Goal: Task Accomplishment & Management: Use online tool/utility

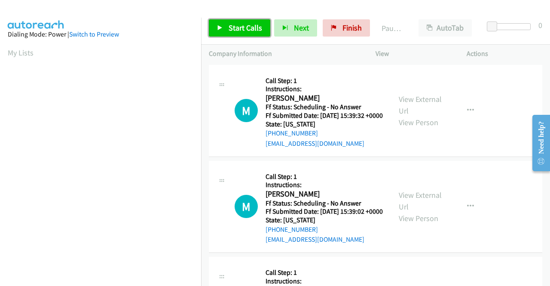
click at [243, 27] on span "Start Calls" at bounding box center [246, 28] width 34 height 10
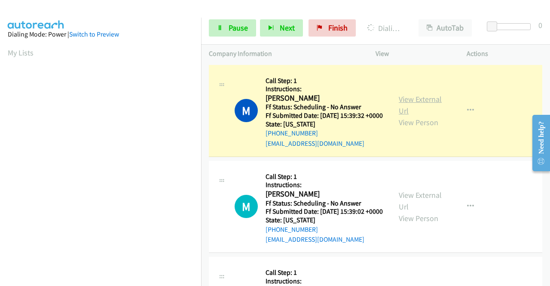
click at [423, 103] on link "View External Url" at bounding box center [420, 104] width 43 height 21
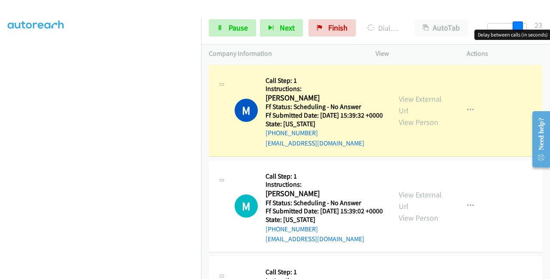
drag, startPoint x: 504, startPoint y: 28, endPoint x: 536, endPoint y: 26, distance: 32.8
click at [536, 26] on div "Start Calls Pause Next Finish Dialing Michael Culp AutoTab AutoTab 23" at bounding box center [375, 28] width 349 height 33
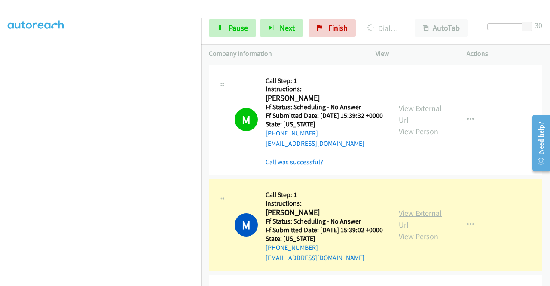
click at [431, 226] on link "View External Url" at bounding box center [420, 218] width 43 height 21
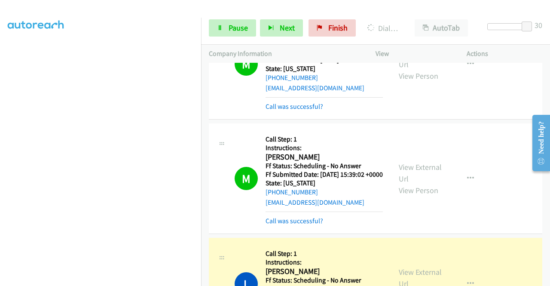
scroll to position [86, 0]
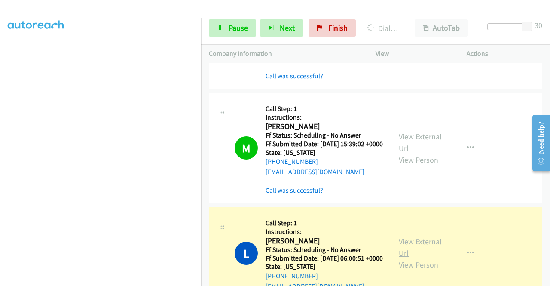
click at [424, 258] on link "View External Url" at bounding box center [420, 246] width 43 height 21
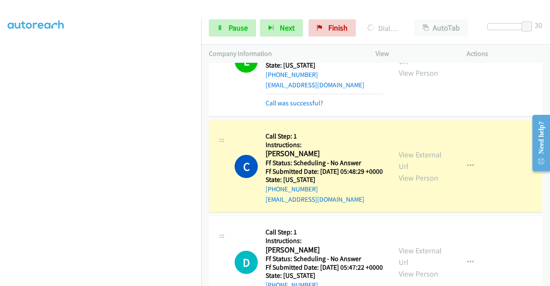
scroll to position [301, 0]
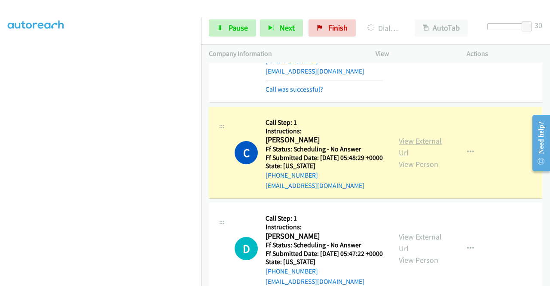
click at [423, 157] on link "View External Url" at bounding box center [420, 146] width 43 height 21
click at [324, 34] on link "Finish" at bounding box center [332, 27] width 47 height 17
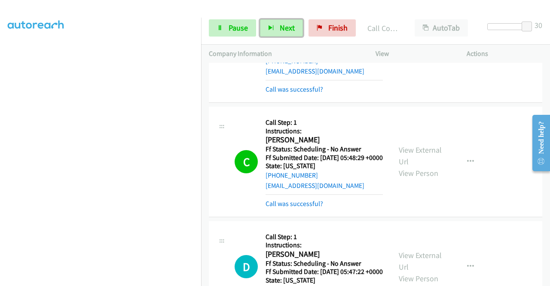
drag, startPoint x: 260, startPoint y: 33, endPoint x: 252, endPoint y: 37, distance: 8.6
click at [260, 33] on button "Next" at bounding box center [281, 27] width 43 height 17
click at [232, 29] on span "Pause" at bounding box center [238, 28] width 19 height 10
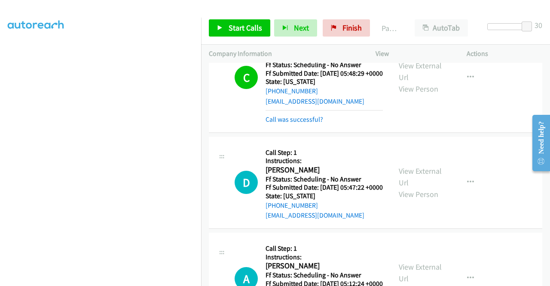
scroll to position [387, 0]
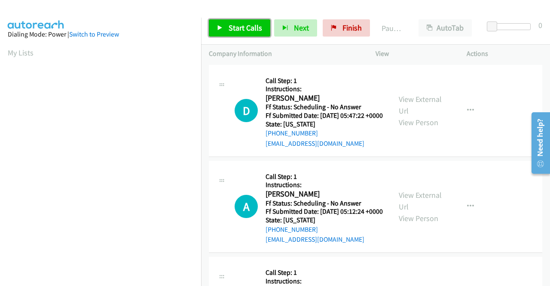
click at [241, 20] on link "Start Calls" at bounding box center [239, 27] width 61 height 17
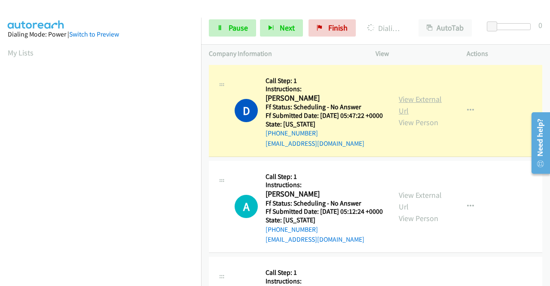
click at [402, 105] on link "View External Url" at bounding box center [420, 104] width 43 height 21
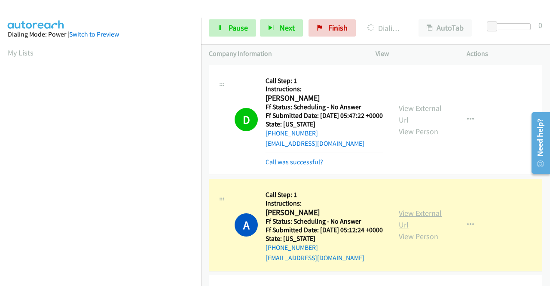
click at [430, 226] on link "View External Url" at bounding box center [420, 218] width 43 height 21
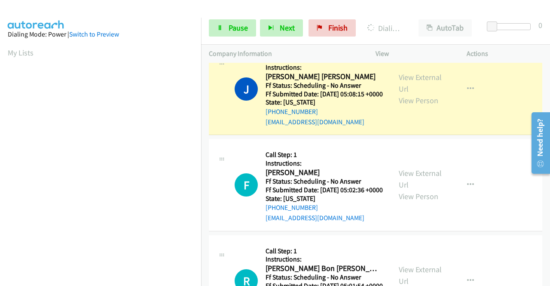
scroll to position [215, 0]
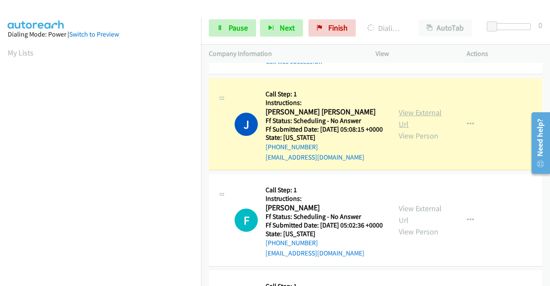
click at [414, 129] on link "View External Url" at bounding box center [420, 117] width 43 height 21
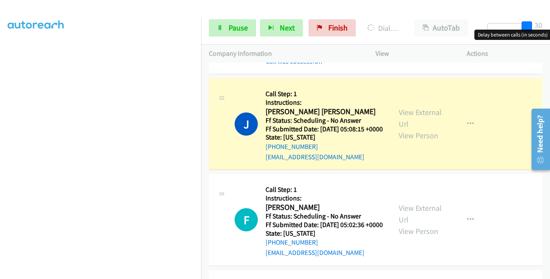
drag, startPoint x: 489, startPoint y: 23, endPoint x: 544, endPoint y: 28, distance: 55.2
click at [544, 28] on div "Start Calls Pause Next Finish Dialing Jodi Jeanette AutoTab AutoTab 30" at bounding box center [375, 28] width 349 height 33
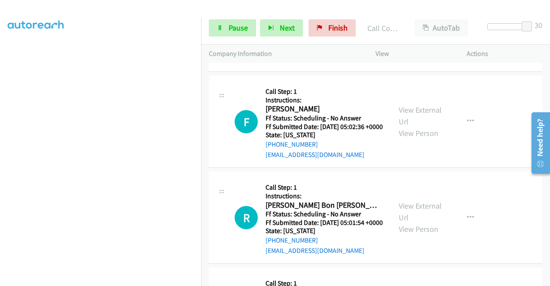
scroll to position [344, 0]
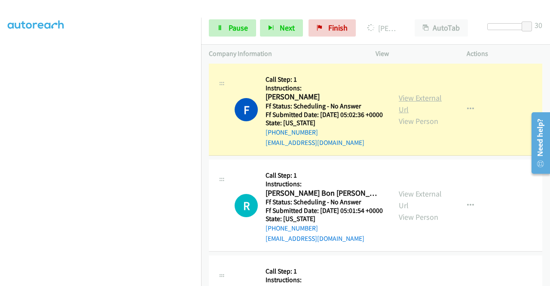
click at [412, 114] on link "View External Url" at bounding box center [420, 103] width 43 height 21
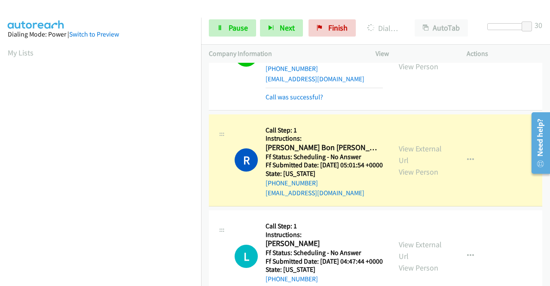
scroll to position [473, 0]
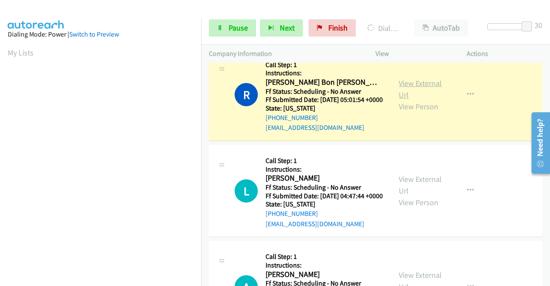
click at [425, 100] on link "View External Url" at bounding box center [420, 88] width 43 height 21
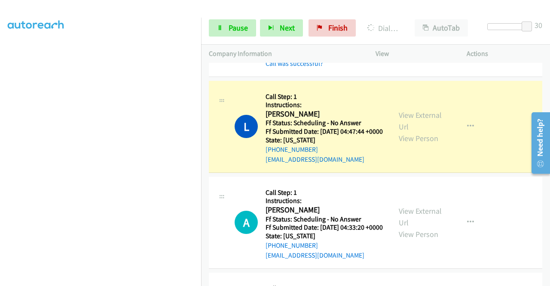
scroll to position [559, 0]
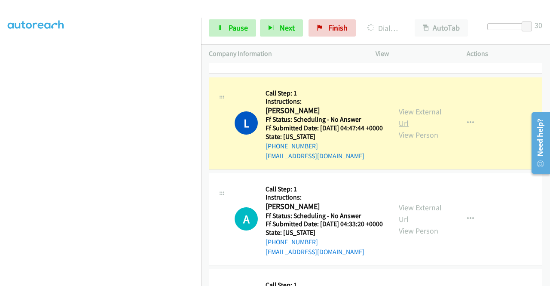
click at [399, 128] on link "View External Url" at bounding box center [420, 117] width 43 height 21
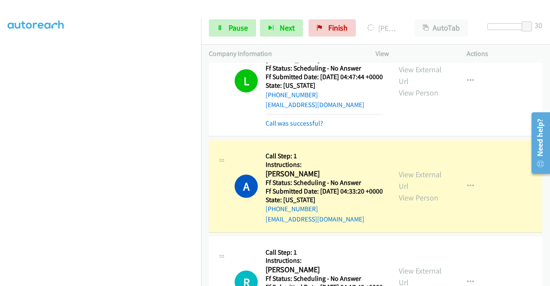
scroll to position [688, 0]
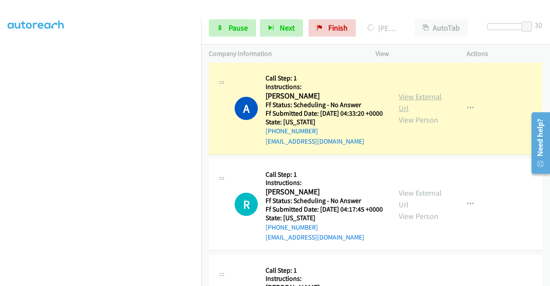
click at [410, 113] on link "View External Url" at bounding box center [420, 102] width 43 height 21
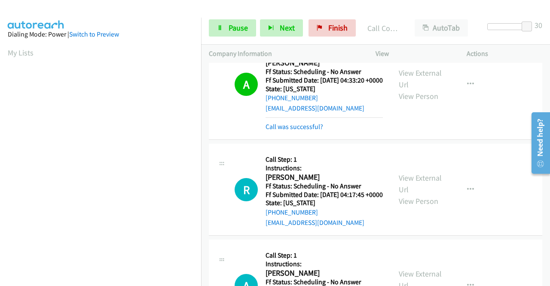
scroll to position [773, 0]
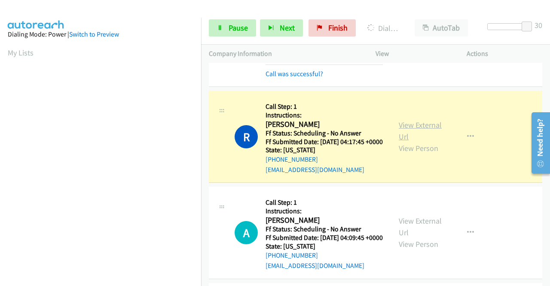
click at [420, 141] on link "View External Url" at bounding box center [420, 130] width 43 height 21
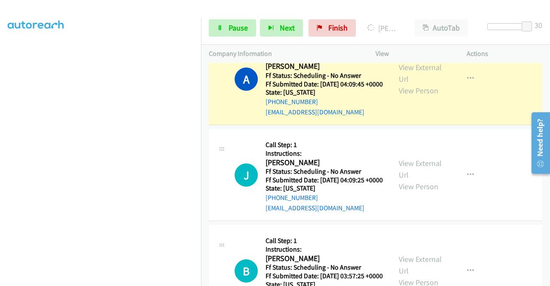
scroll to position [988, 0]
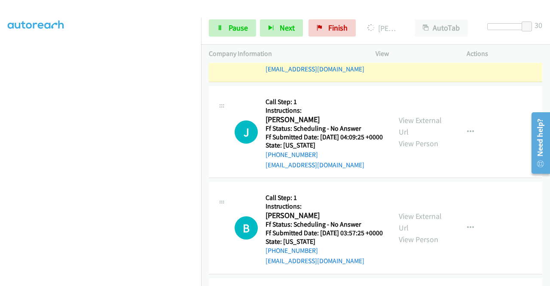
click at [427, 41] on link "View External Url" at bounding box center [420, 29] width 43 height 21
click at [235, 27] on span "Pause" at bounding box center [238, 28] width 19 height 10
click at [238, 25] on span "Pause" at bounding box center [238, 28] width 19 height 10
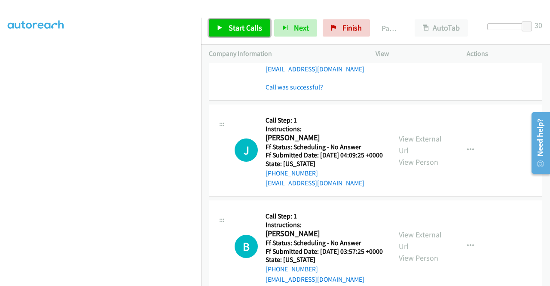
click at [233, 30] on span "Start Calls" at bounding box center [246, 28] width 34 height 10
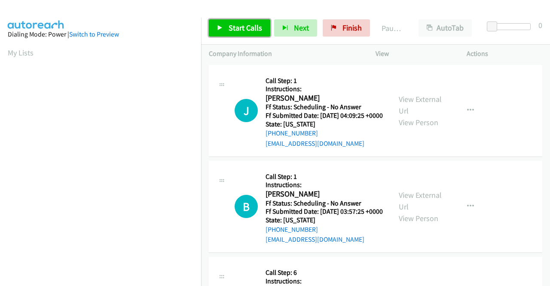
click at [242, 25] on span "Start Calls" at bounding box center [246, 28] width 34 height 10
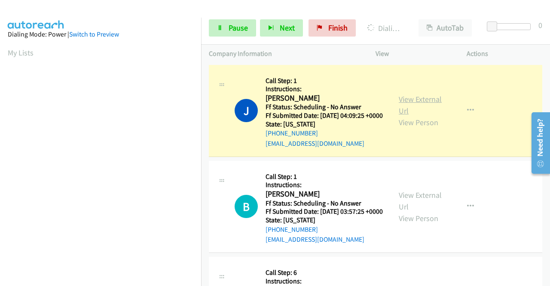
click at [419, 107] on link "View External Url" at bounding box center [420, 104] width 43 height 21
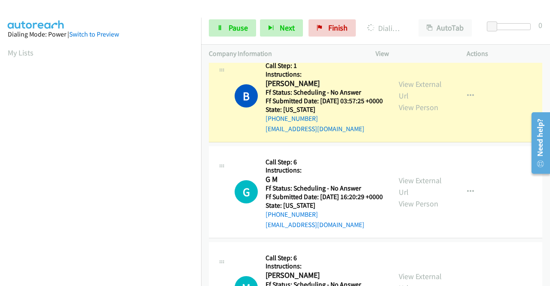
scroll to position [196, 0]
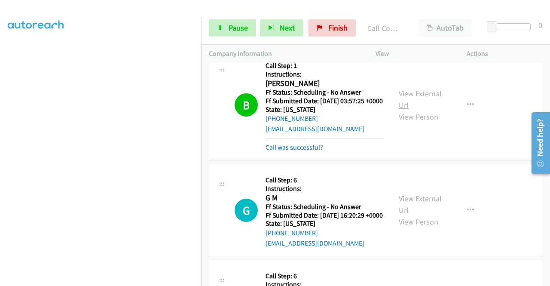
click at [421, 106] on link "View External Url" at bounding box center [420, 99] width 43 height 21
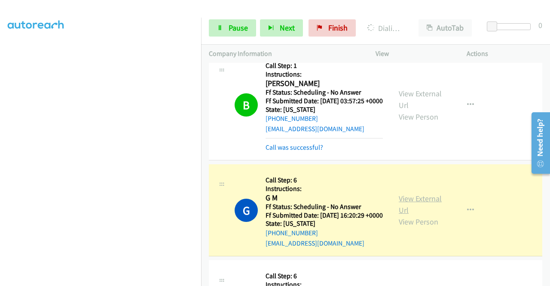
click at [424, 215] on link "View External Url" at bounding box center [420, 203] width 43 height 21
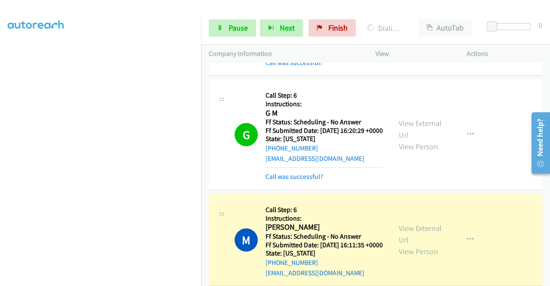
scroll to position [301, 0]
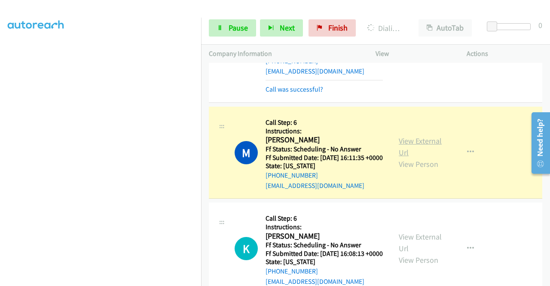
click at [399, 157] on link "View External Url" at bounding box center [420, 146] width 43 height 21
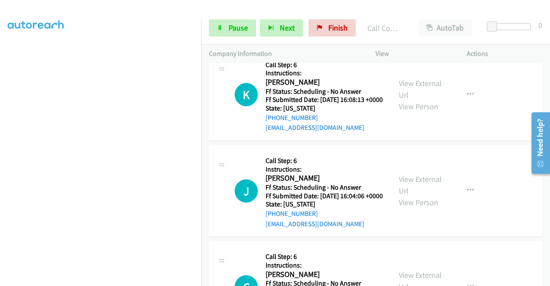
scroll to position [110, 0]
click at [421, 100] on link "View External Url" at bounding box center [420, 88] width 43 height 21
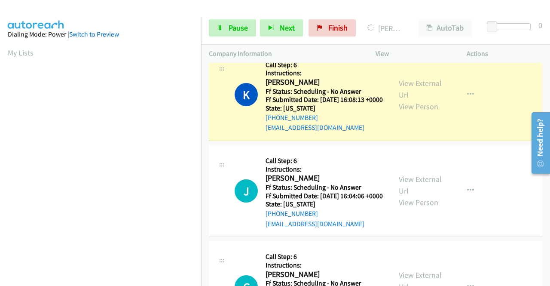
scroll to position [196, 0]
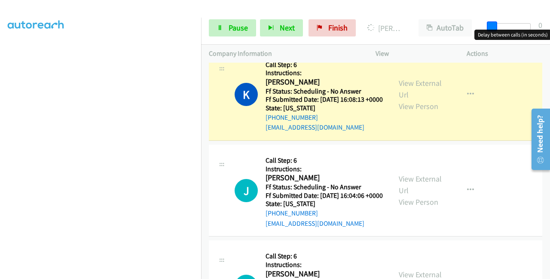
drag, startPoint x: 492, startPoint y: 25, endPoint x: 543, endPoint y: 26, distance: 51.1
click at [543, 26] on div "Start Calls Pause Next Finish Dialing Kacey Burse AutoTab AutoTab 0" at bounding box center [375, 28] width 349 height 33
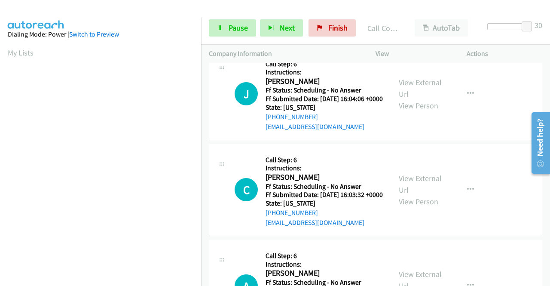
scroll to position [602, 0]
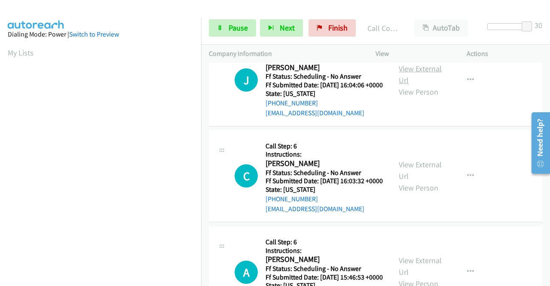
click at [409, 85] on link "View External Url" at bounding box center [420, 74] width 43 height 21
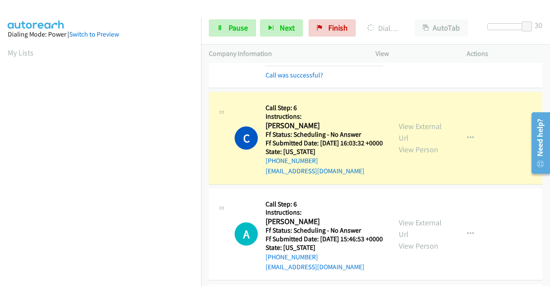
scroll to position [645, 0]
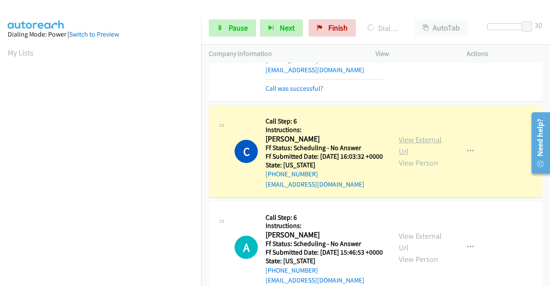
click at [413, 156] on link "View External Url" at bounding box center [420, 144] width 43 height 21
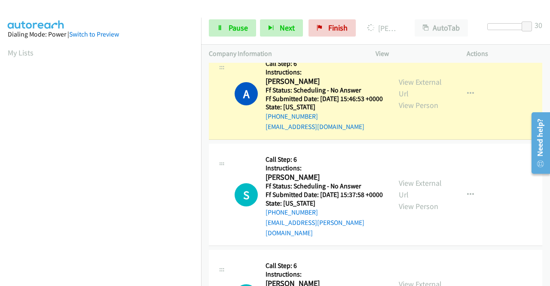
scroll to position [196, 0]
click at [399, 98] on link "View External Url" at bounding box center [420, 87] width 43 height 21
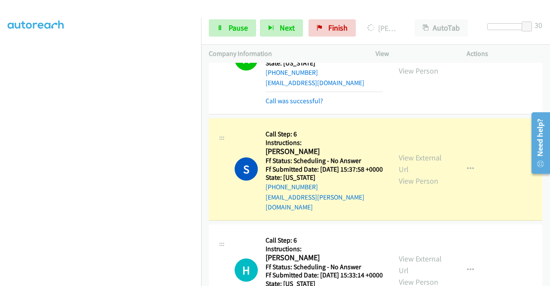
scroll to position [902, 0]
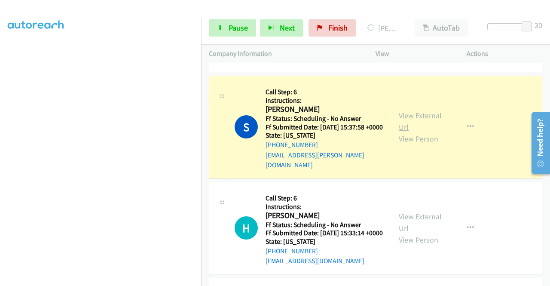
click at [415, 132] on link "View External Url" at bounding box center [420, 120] width 43 height 21
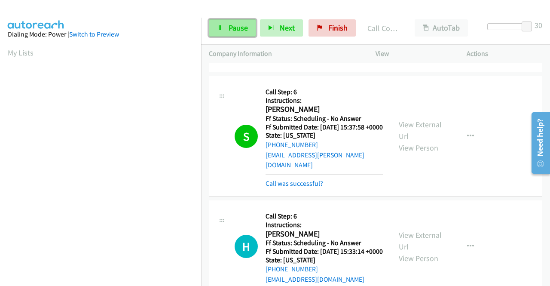
click at [232, 25] on span "Pause" at bounding box center [238, 28] width 19 height 10
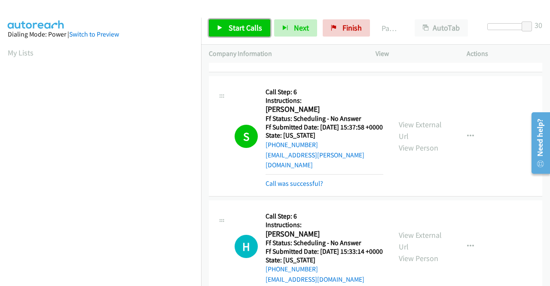
click at [249, 33] on link "Start Calls" at bounding box center [239, 27] width 61 height 17
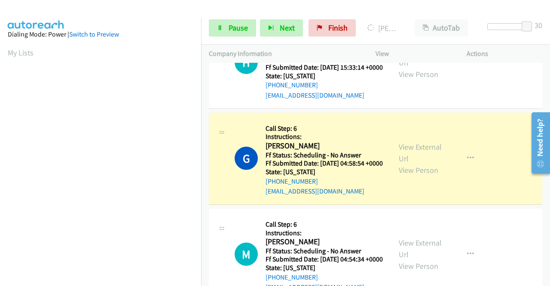
scroll to position [1117, 0]
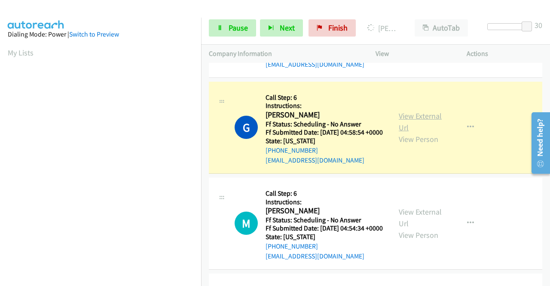
click at [404, 132] on link "View External Url" at bounding box center [420, 121] width 43 height 21
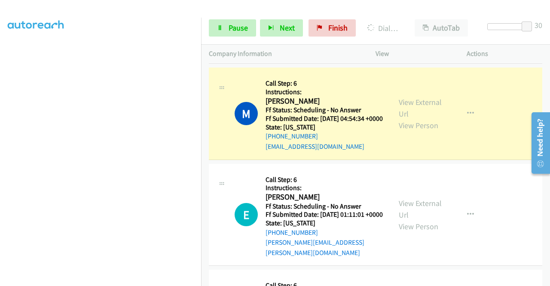
scroll to position [1246, 0]
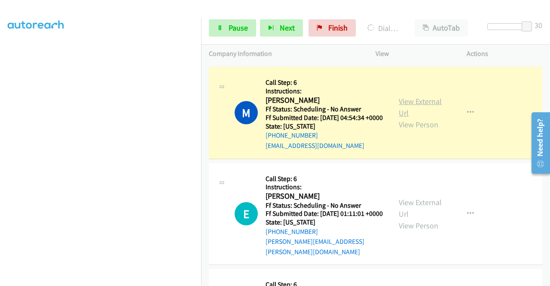
click at [422, 118] on link "View External Url" at bounding box center [420, 106] width 43 height 21
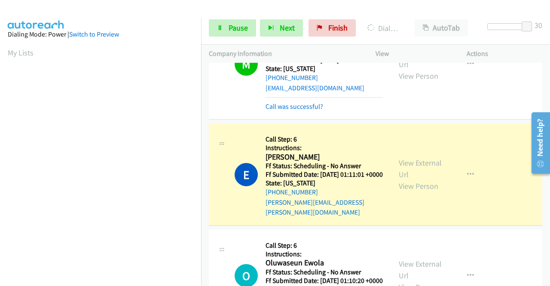
scroll to position [1375, 0]
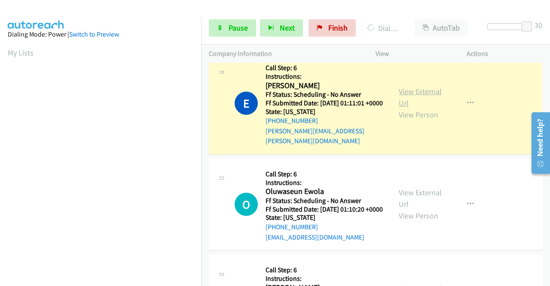
click at [428, 108] on link "View External Url" at bounding box center [420, 96] width 43 height 21
click at [239, 24] on span "Pause" at bounding box center [238, 28] width 19 height 10
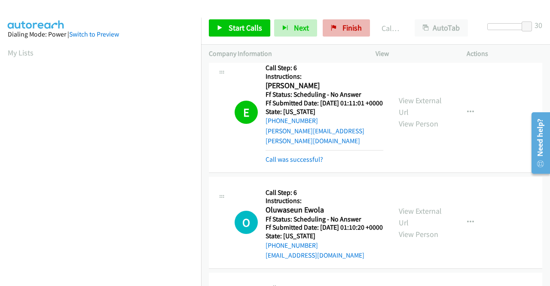
scroll to position [196, 0]
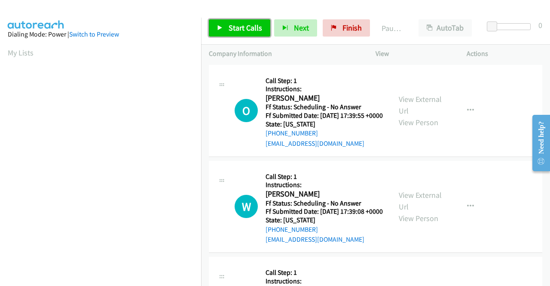
drag, startPoint x: 250, startPoint y: 34, endPoint x: 251, endPoint y: 28, distance: 5.7
click at [250, 33] on link "Start Calls" at bounding box center [239, 27] width 61 height 17
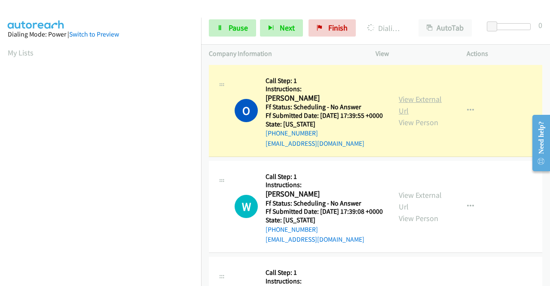
click at [429, 106] on link "View External Url" at bounding box center [420, 104] width 43 height 21
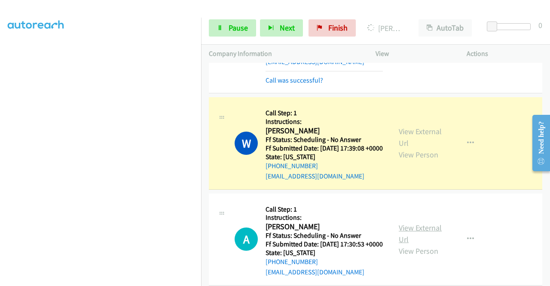
scroll to position [129, 0]
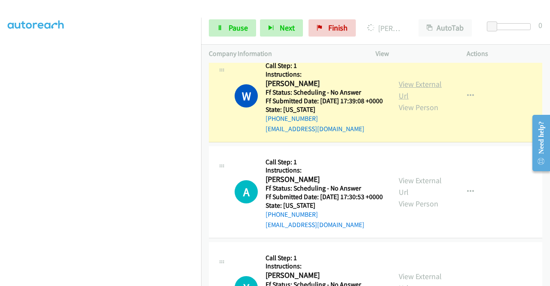
click at [411, 98] on link "View External Url" at bounding box center [420, 89] width 43 height 21
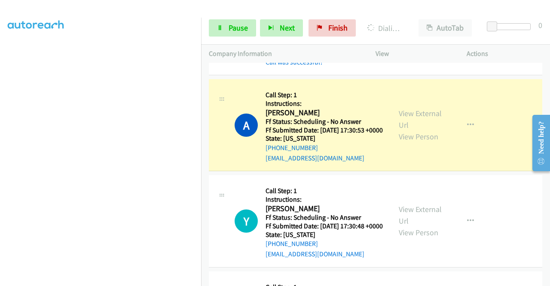
scroll to position [215, 0]
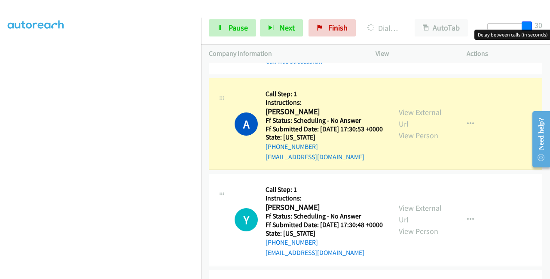
drag, startPoint x: 491, startPoint y: 21, endPoint x: 547, endPoint y: 18, distance: 56.0
click at [547, 18] on div "Start Calls Pause Next Finish Dialing Aubree Sullivan AutoTab AutoTab 30" at bounding box center [375, 28] width 349 height 33
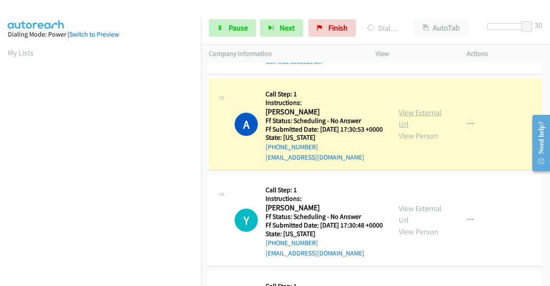
scroll to position [196, 0]
click at [400, 129] on link "View External Url" at bounding box center [420, 117] width 43 height 21
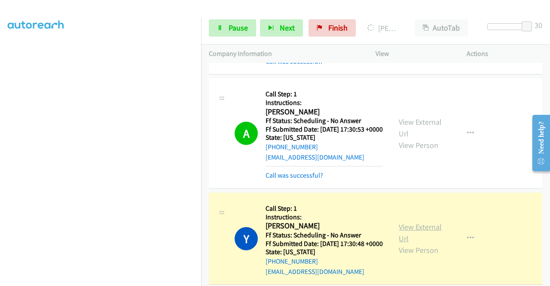
click at [399, 243] on link "View External Url" at bounding box center [420, 232] width 43 height 21
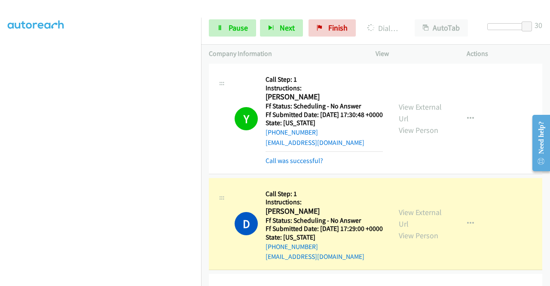
scroll to position [0, 0]
click at [403, 229] on link "View External Url" at bounding box center [420, 217] width 43 height 21
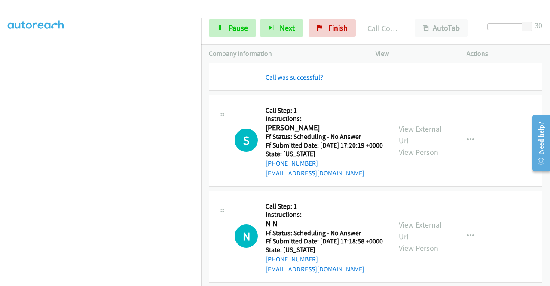
scroll to position [602, 0]
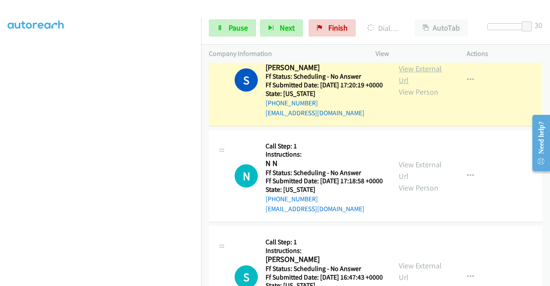
click at [399, 85] on link "View External Url" at bounding box center [420, 74] width 43 height 21
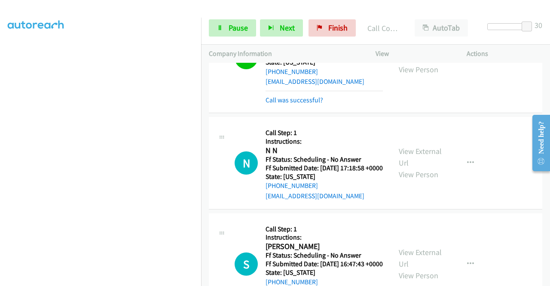
scroll to position [645, 0]
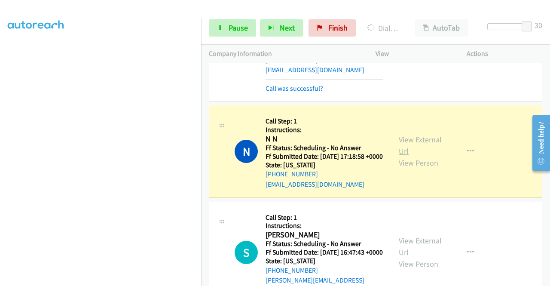
click at [399, 156] on link "View External Url" at bounding box center [420, 144] width 43 height 21
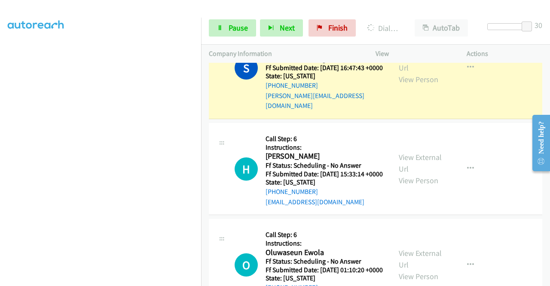
scroll to position [816, 0]
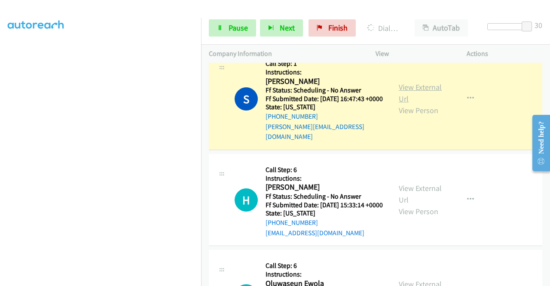
click at [434, 104] on link "View External Url" at bounding box center [420, 92] width 43 height 21
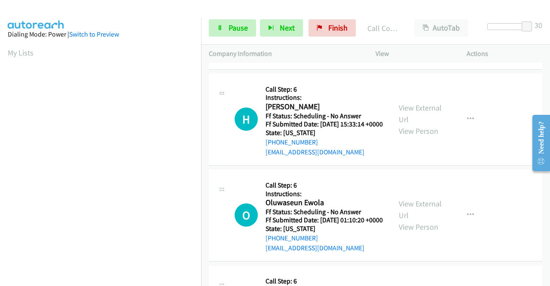
scroll to position [902, 0]
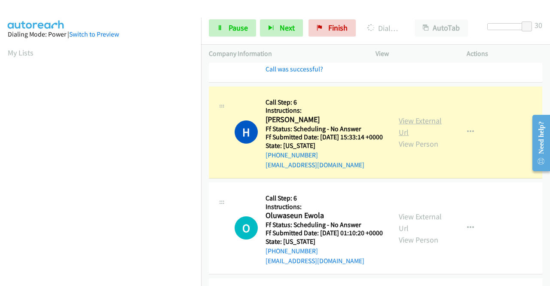
click at [422, 137] on link "View External Url" at bounding box center [420, 126] width 43 height 21
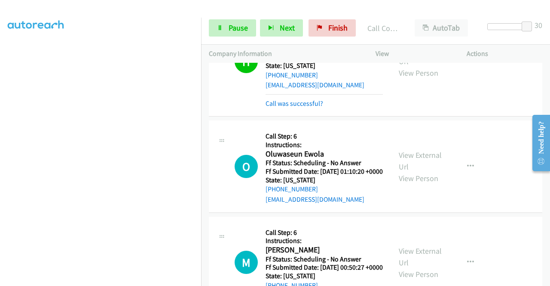
scroll to position [1031, 0]
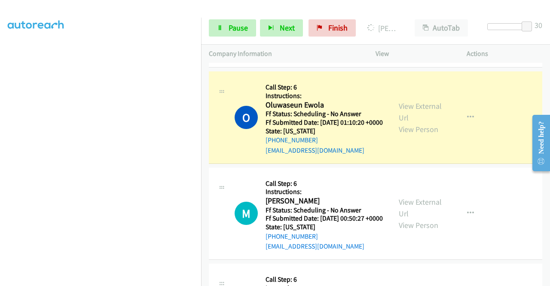
click at [394, 155] on div "View External Url View Person View External Url Email Schedule/Manage Callback …" at bounding box center [440, 117] width 99 height 76
click at [399, 122] on link "View External Url" at bounding box center [420, 111] width 43 height 21
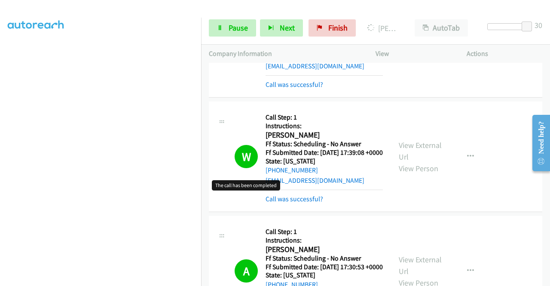
scroll to position [0, 0]
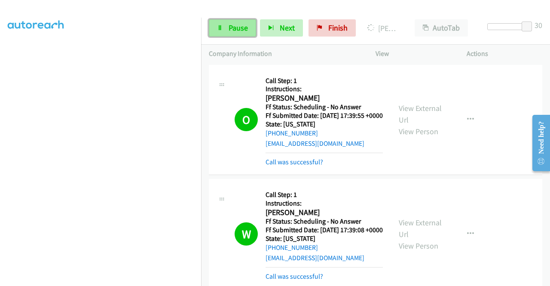
click at [234, 27] on span "Pause" at bounding box center [238, 28] width 19 height 10
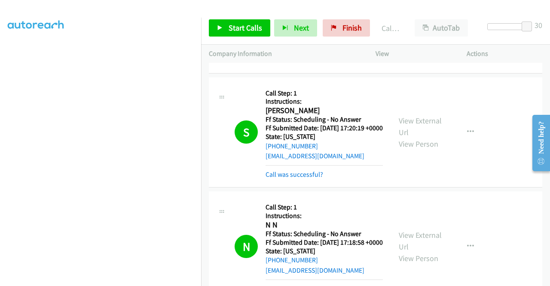
scroll to position [688, 0]
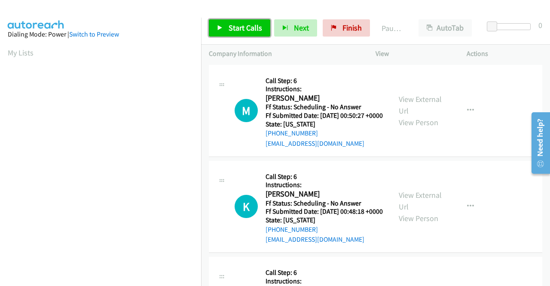
click at [244, 28] on span "Start Calls" at bounding box center [246, 28] width 34 height 10
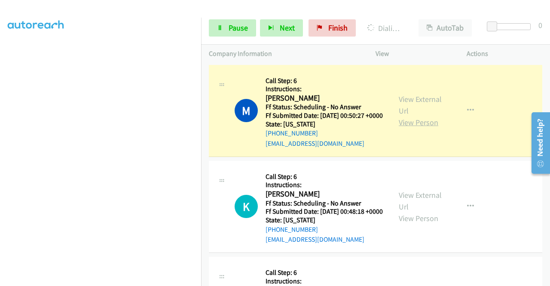
scroll to position [177, 0]
click at [399, 102] on link "View External Url" at bounding box center [420, 104] width 43 height 21
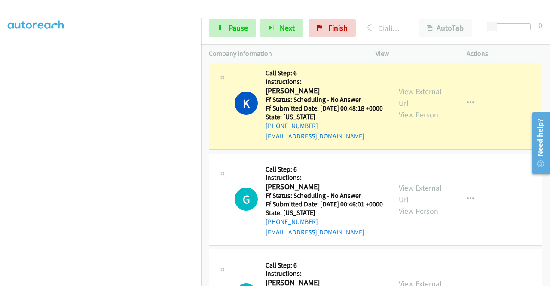
scroll to position [129, 0]
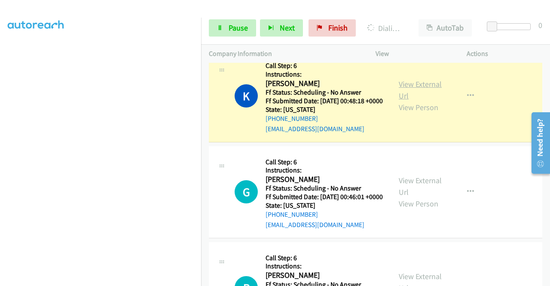
click at [407, 99] on link "View External Url" at bounding box center [420, 89] width 43 height 21
click at [235, 27] on span "Pause" at bounding box center [238, 28] width 19 height 10
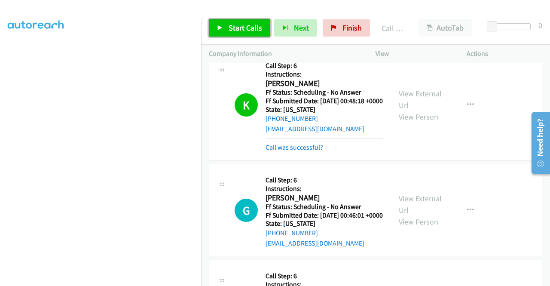
click at [245, 23] on link "Start Calls" at bounding box center [239, 27] width 61 height 17
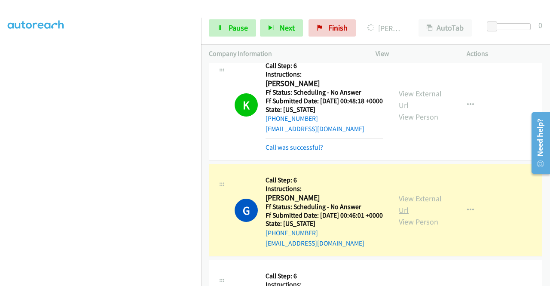
click at [414, 215] on link "View External Url" at bounding box center [420, 203] width 43 height 21
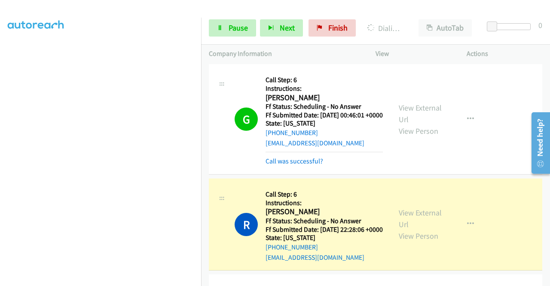
scroll to position [301, 0]
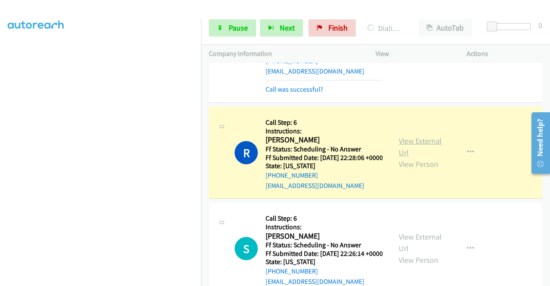
click at [418, 157] on link "View External Url" at bounding box center [420, 146] width 43 height 21
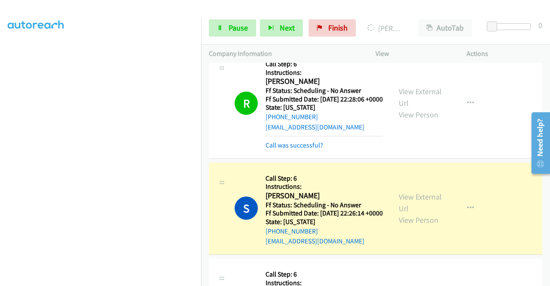
scroll to position [430, 0]
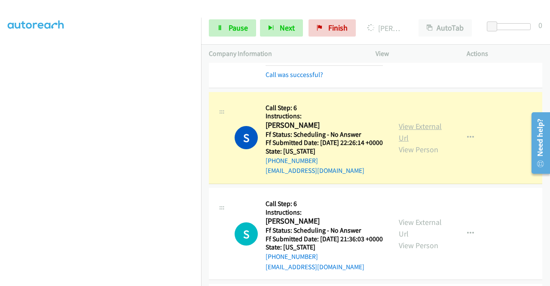
click at [413, 143] on link "View External Url" at bounding box center [420, 131] width 43 height 21
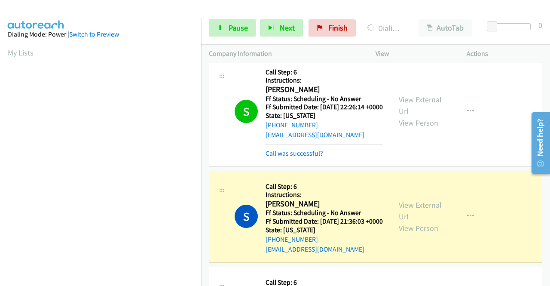
scroll to position [516, 0]
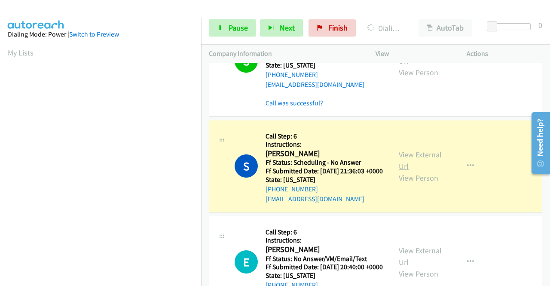
click at [419, 171] on link "View External Url" at bounding box center [420, 160] width 43 height 21
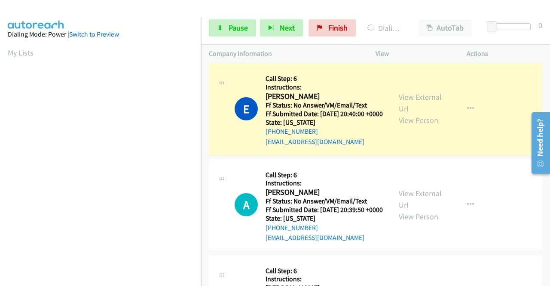
scroll to position [688, 0]
click at [410, 113] on link "View External Url" at bounding box center [420, 102] width 43 height 21
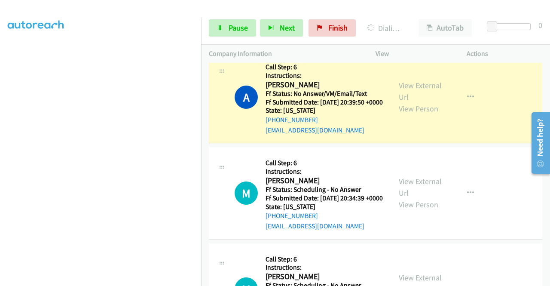
scroll to position [816, 0]
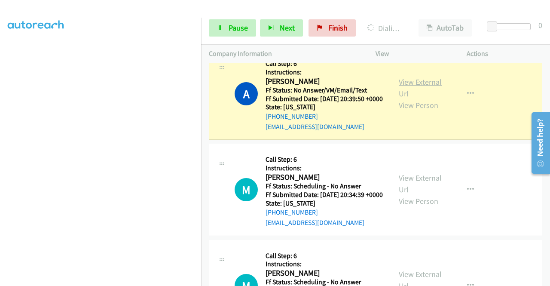
click at [433, 98] on link "View External Url" at bounding box center [420, 87] width 43 height 21
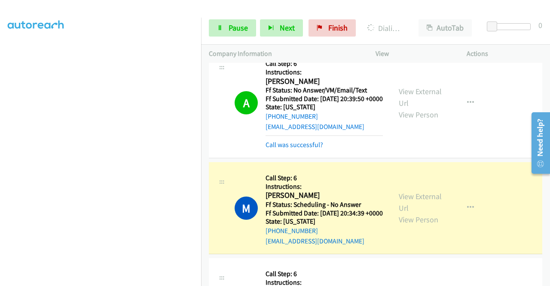
scroll to position [196, 0]
click at [400, 213] on link "View External Url" at bounding box center [420, 201] width 43 height 21
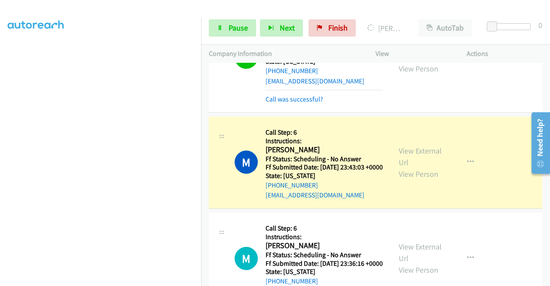
scroll to position [1031, 0]
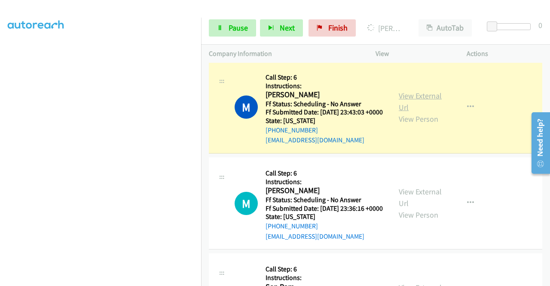
click at [412, 112] on link "View External Url" at bounding box center [420, 101] width 43 height 21
click at [400, 112] on link "View External Url" at bounding box center [420, 101] width 43 height 21
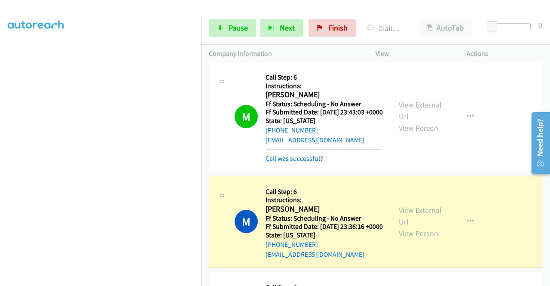
scroll to position [1160, 0]
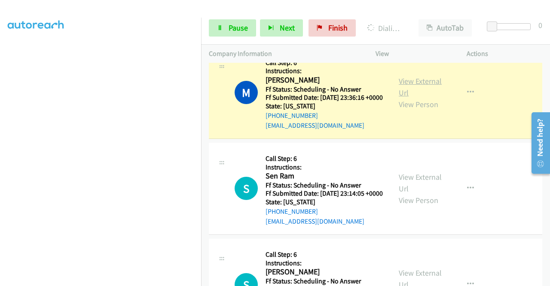
click at [400, 98] on link "View External Url" at bounding box center [420, 86] width 43 height 21
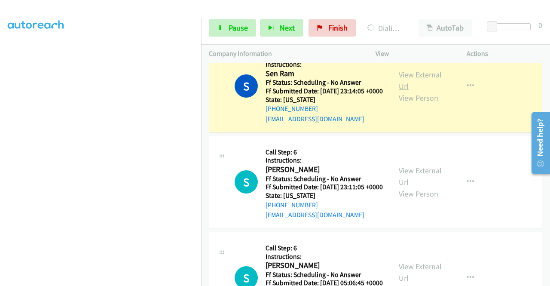
scroll to position [1289, 0]
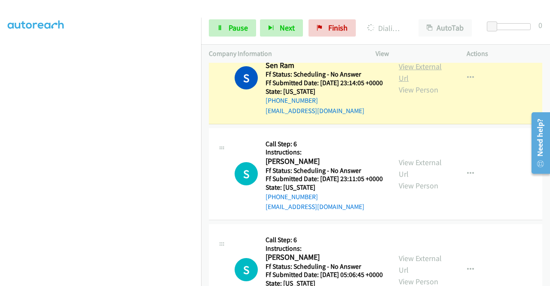
click at [416, 83] on link "View External Url" at bounding box center [420, 71] width 43 height 21
click at [400, 83] on link "View External Url" at bounding box center [420, 71] width 43 height 21
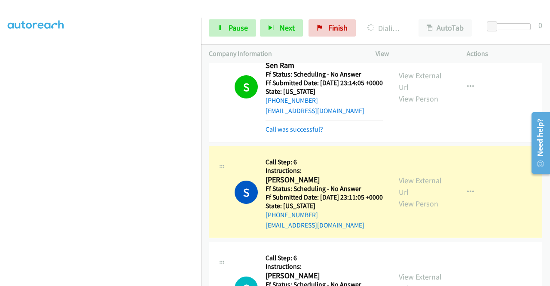
scroll to position [1418, 0]
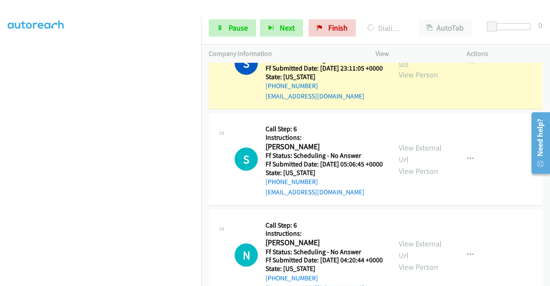
click at [419, 68] on link "View External Url" at bounding box center [420, 56] width 43 height 21
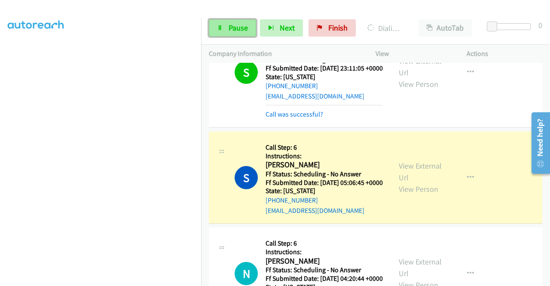
click at [239, 22] on link "Pause" at bounding box center [232, 27] width 47 height 17
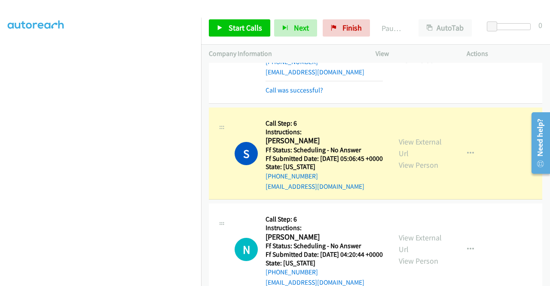
scroll to position [1461, 0]
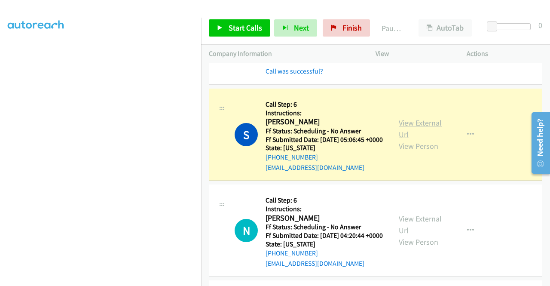
click at [407, 139] on link "View External Url" at bounding box center [420, 128] width 43 height 21
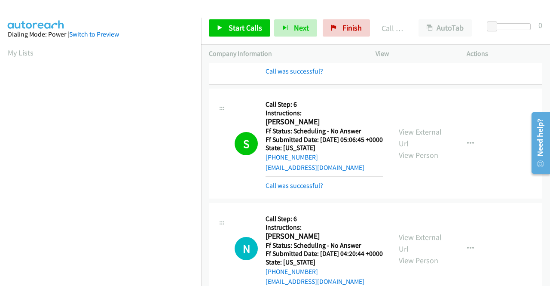
scroll to position [196, 0]
